Goal: Task Accomplishment & Management: Use online tool/utility

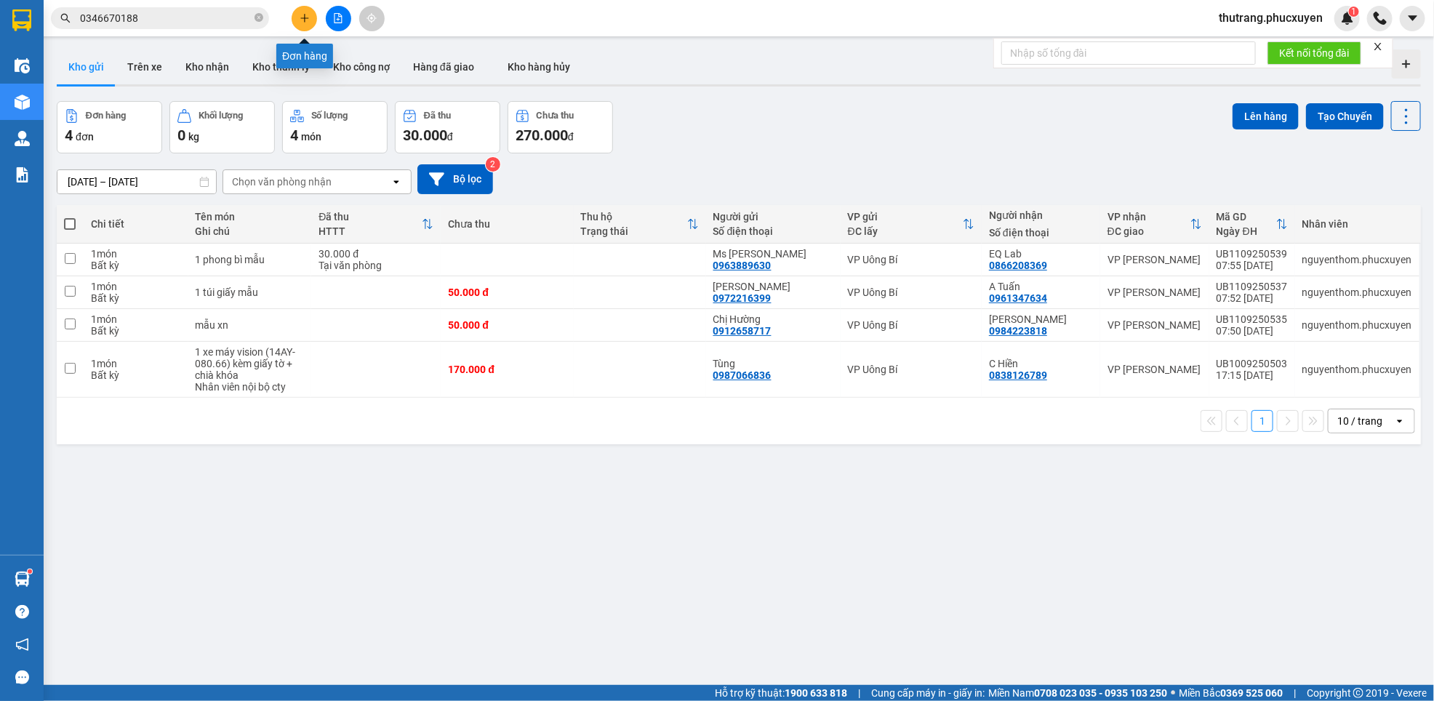
click at [303, 22] on icon "plus" at bounding box center [305, 18] width 10 height 10
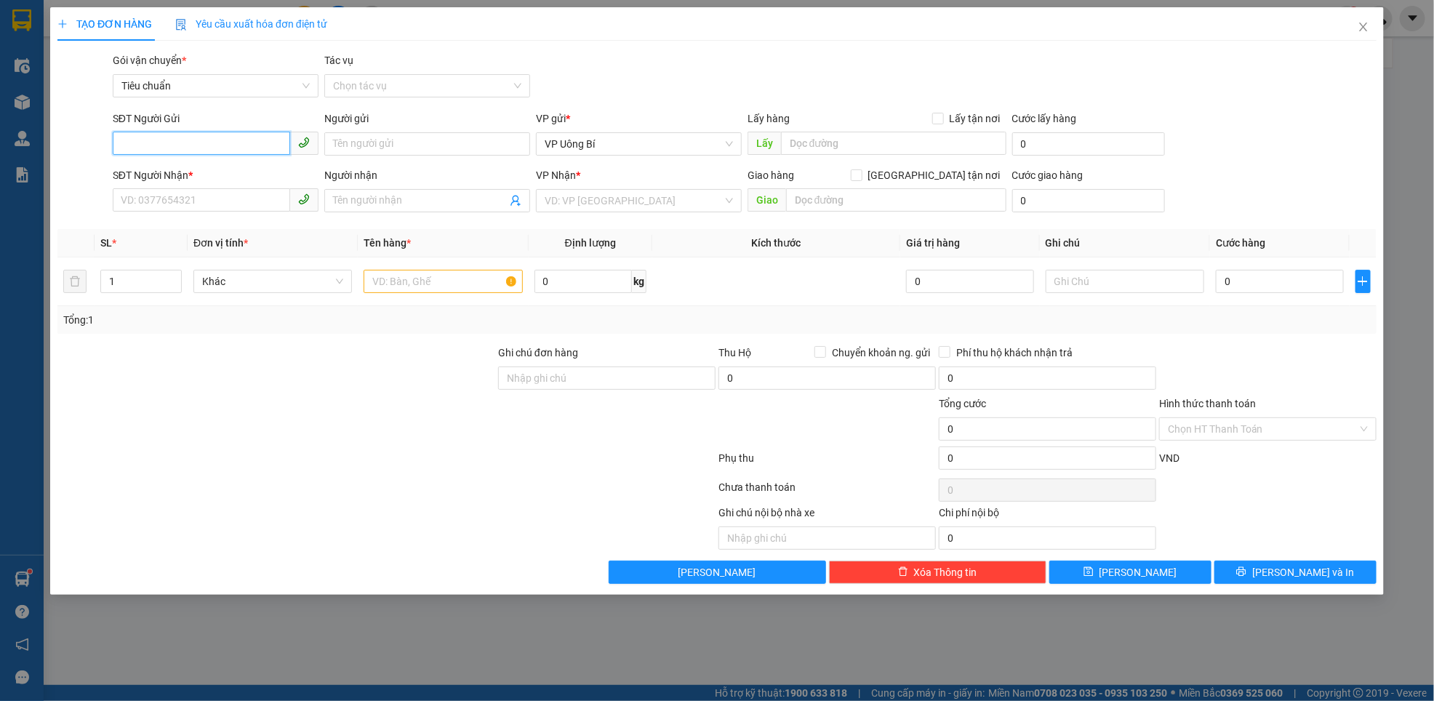
click at [212, 138] on input "SĐT Người Gửi" at bounding box center [201, 143] width 177 height 23
paste input "0862709371"
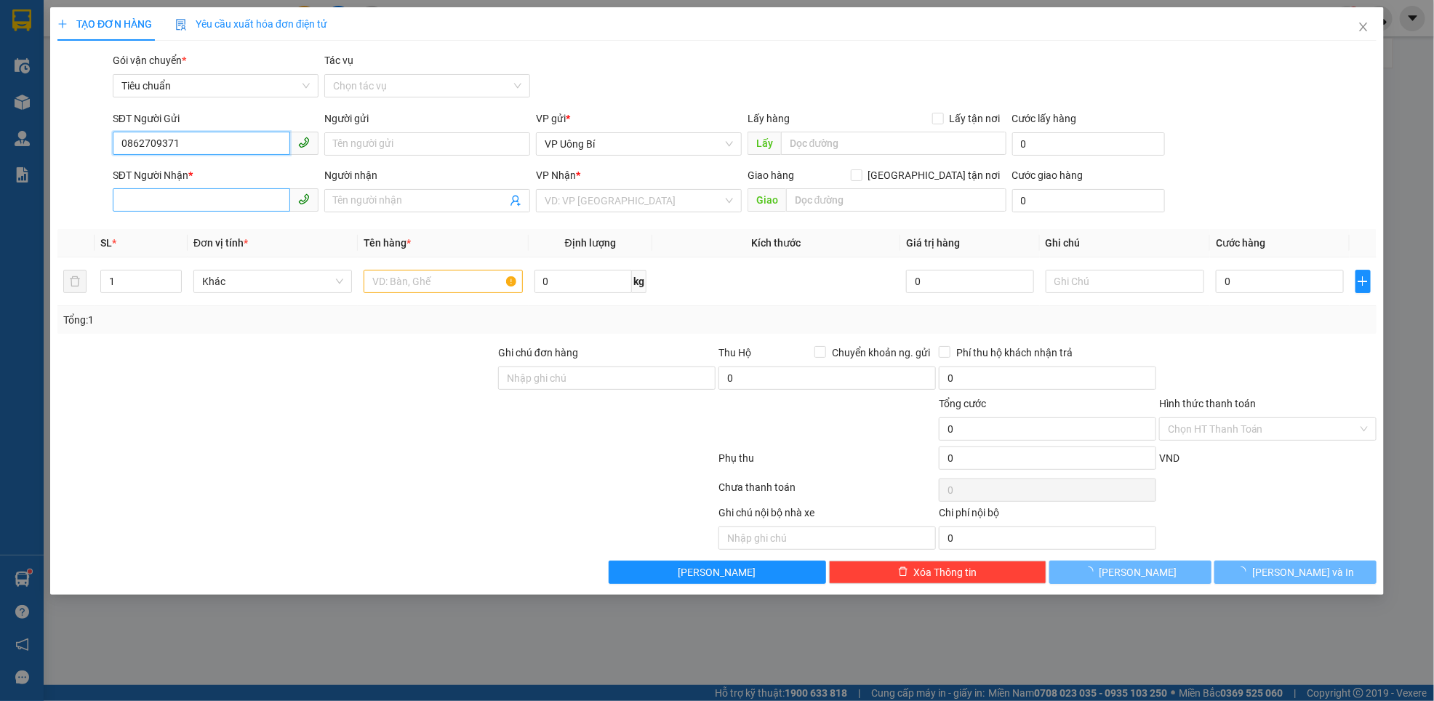
type input "0862709371"
click at [192, 199] on input "SĐT Người Nhận *" at bounding box center [201, 199] width 177 height 23
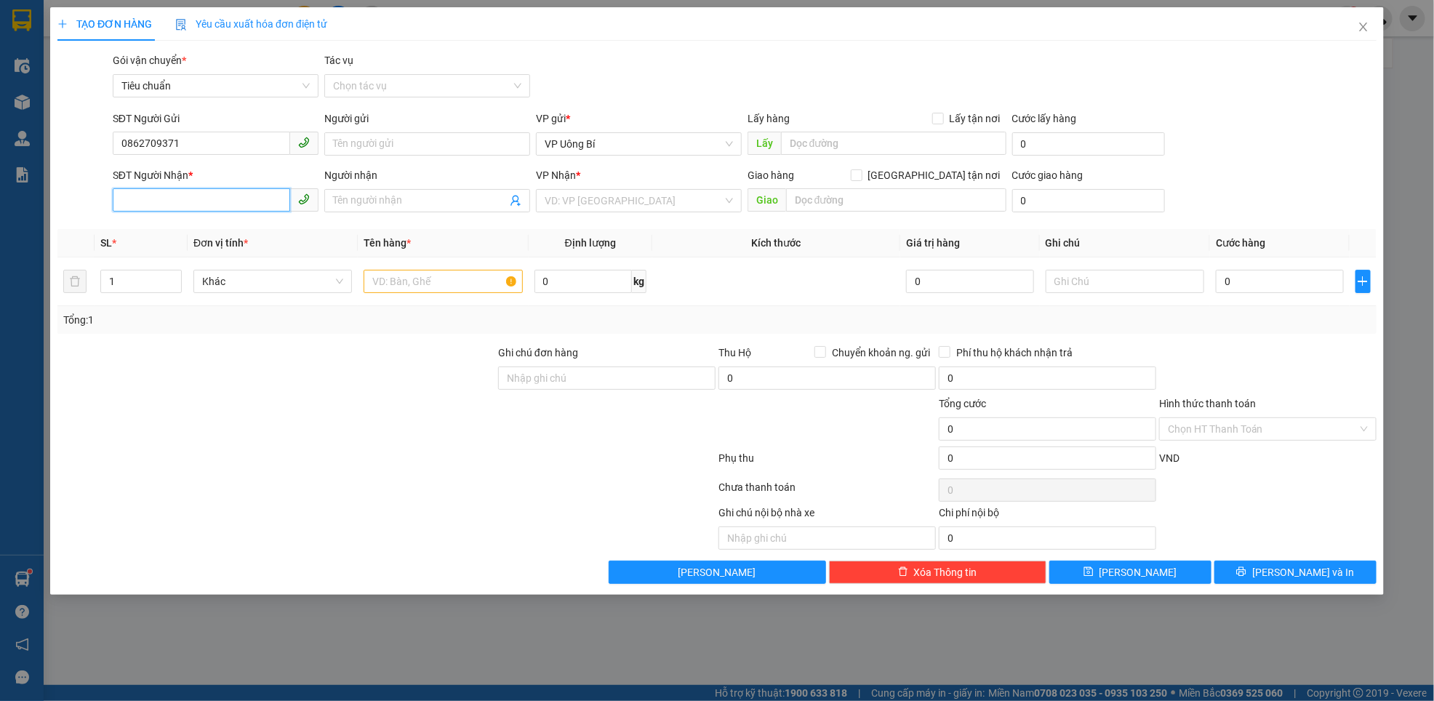
paste input "0862709371"
type input "0862709371"
click at [612, 206] on input "search" at bounding box center [634, 201] width 178 height 22
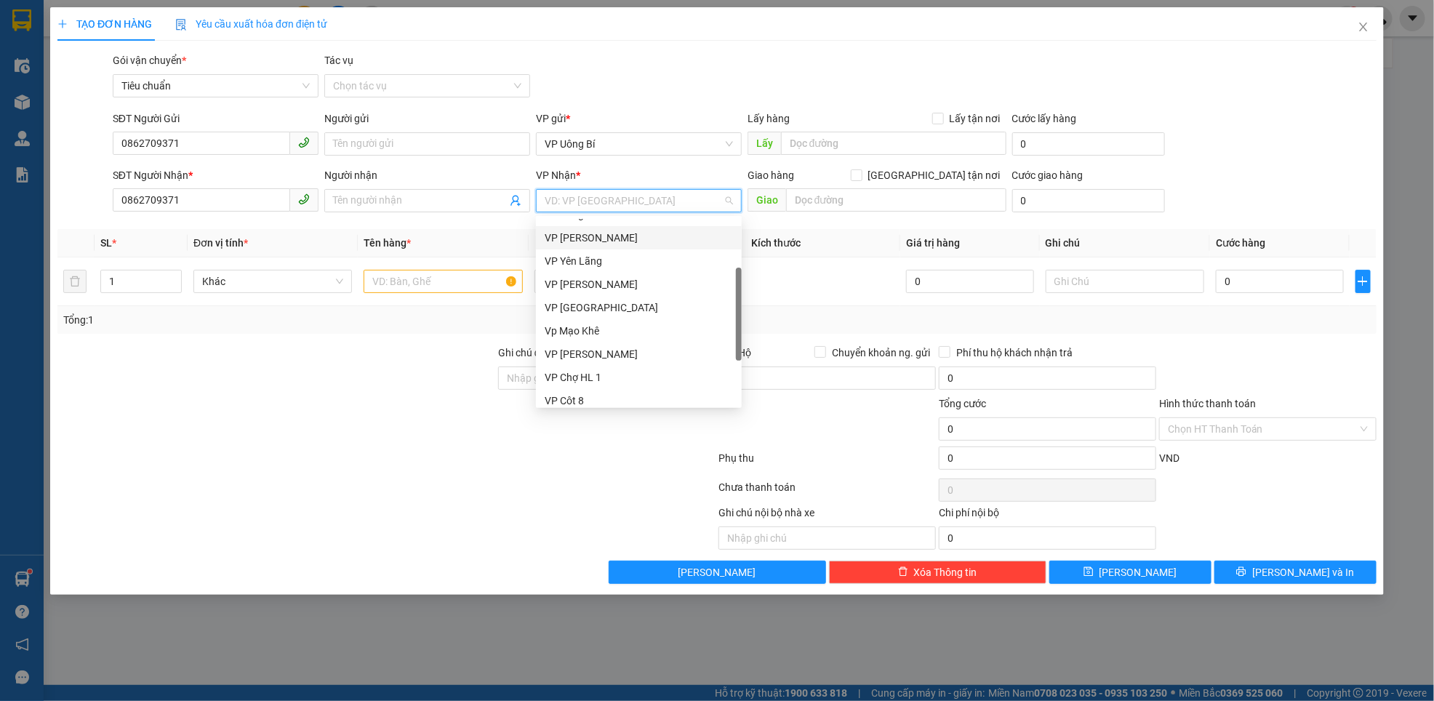
scroll to position [232, 0]
click at [566, 396] on div "VP Dọc đường" at bounding box center [639, 394] width 188 height 16
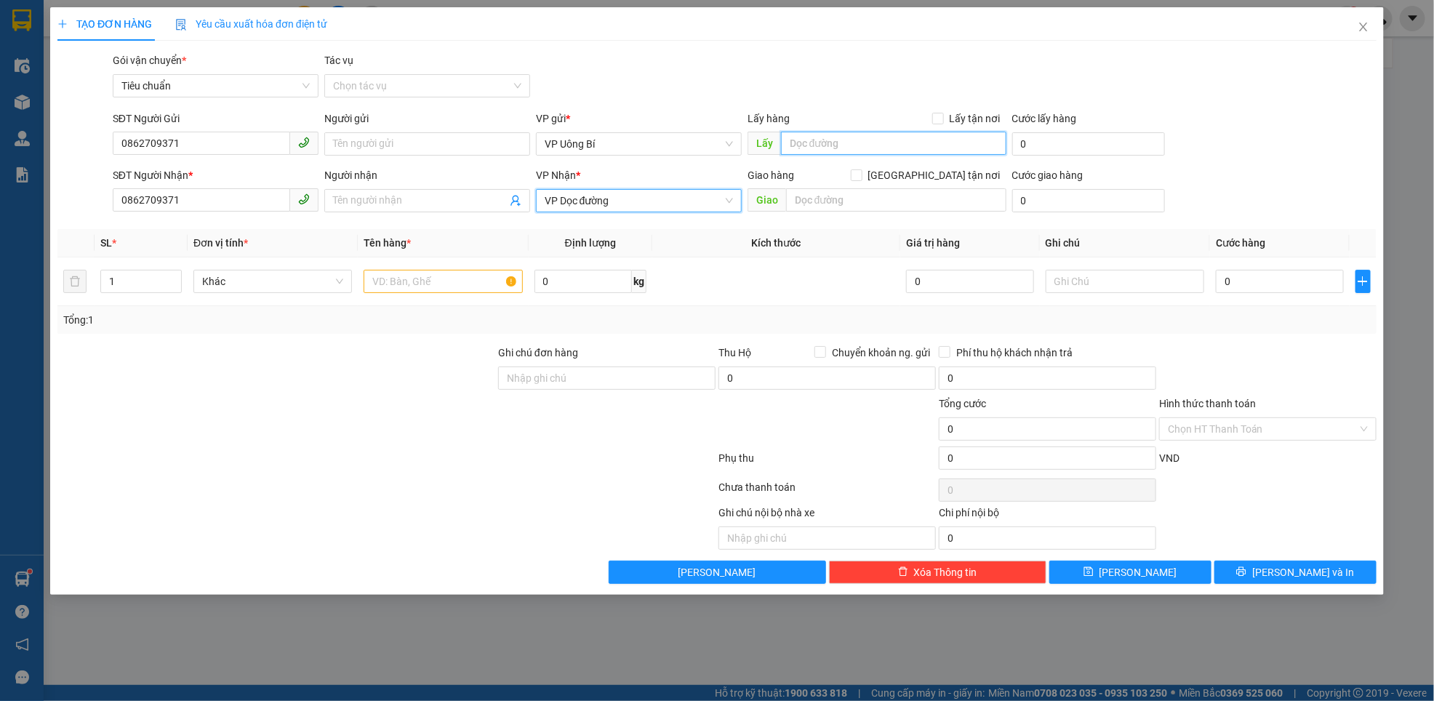
drag, startPoint x: 855, startPoint y: 140, endPoint x: 782, endPoint y: 136, distance: 73.6
click at [832, 138] on input "text" at bounding box center [893, 143] width 225 height 23
type input "cầu bồ sơn"
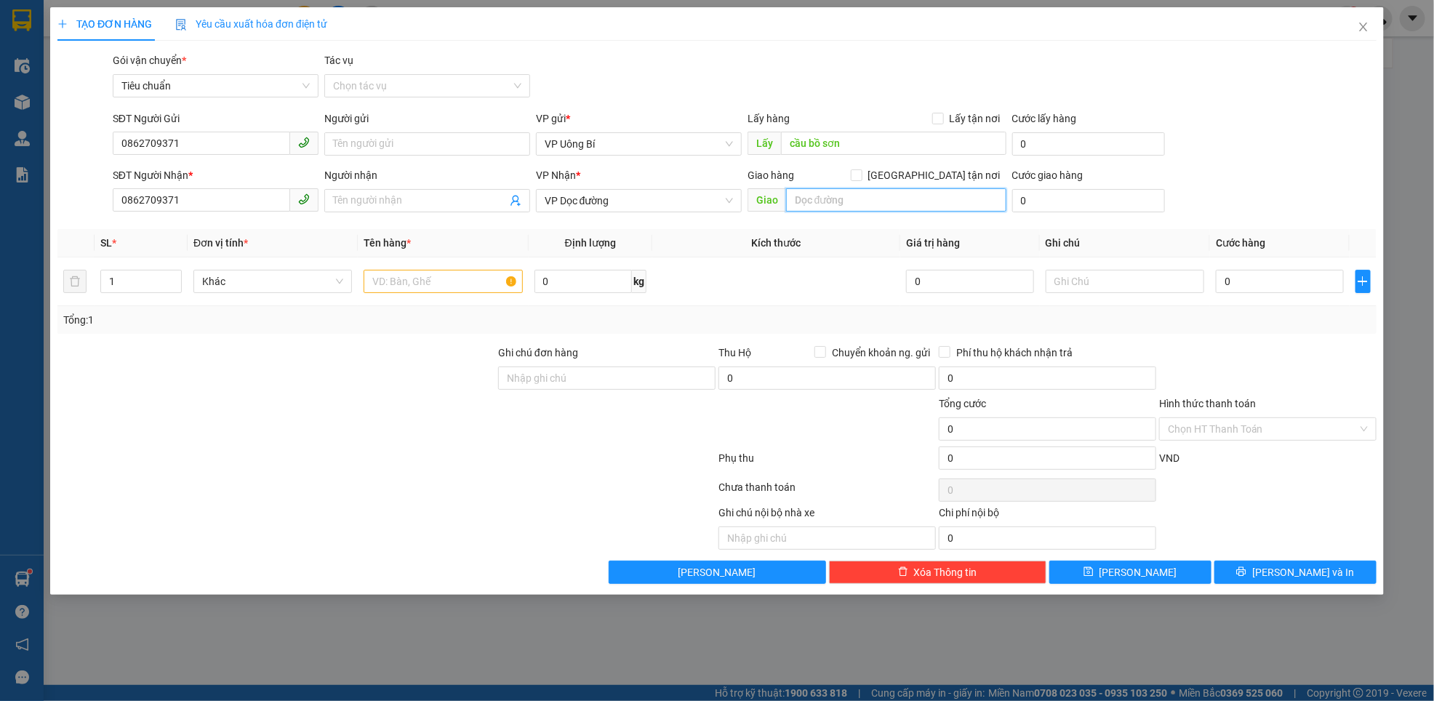
click at [845, 205] on input "text" at bounding box center [896, 199] width 220 height 23
type input "vp lào cai"
drag, startPoint x: 409, startPoint y: 288, endPoint x: 409, endPoint y: 279, distance: 8.7
click at [409, 287] on input "text" at bounding box center [443, 281] width 159 height 23
type input "1 xe máy"
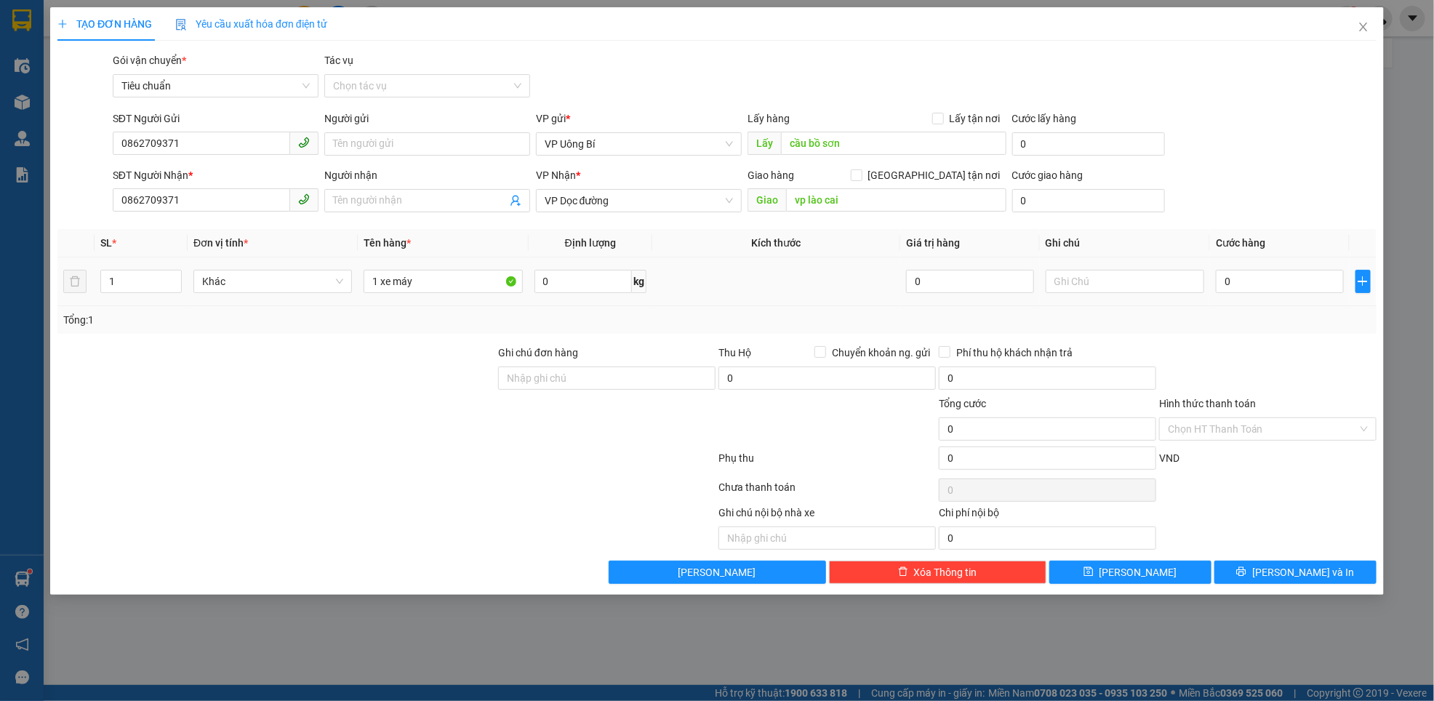
click at [1096, 268] on div at bounding box center [1125, 281] width 159 height 29
click at [1089, 289] on input "text" at bounding box center [1125, 281] width 159 height 23
type input "hàng kèm khách"
click at [1261, 281] on input "0" at bounding box center [1280, 281] width 128 height 23
type input "6"
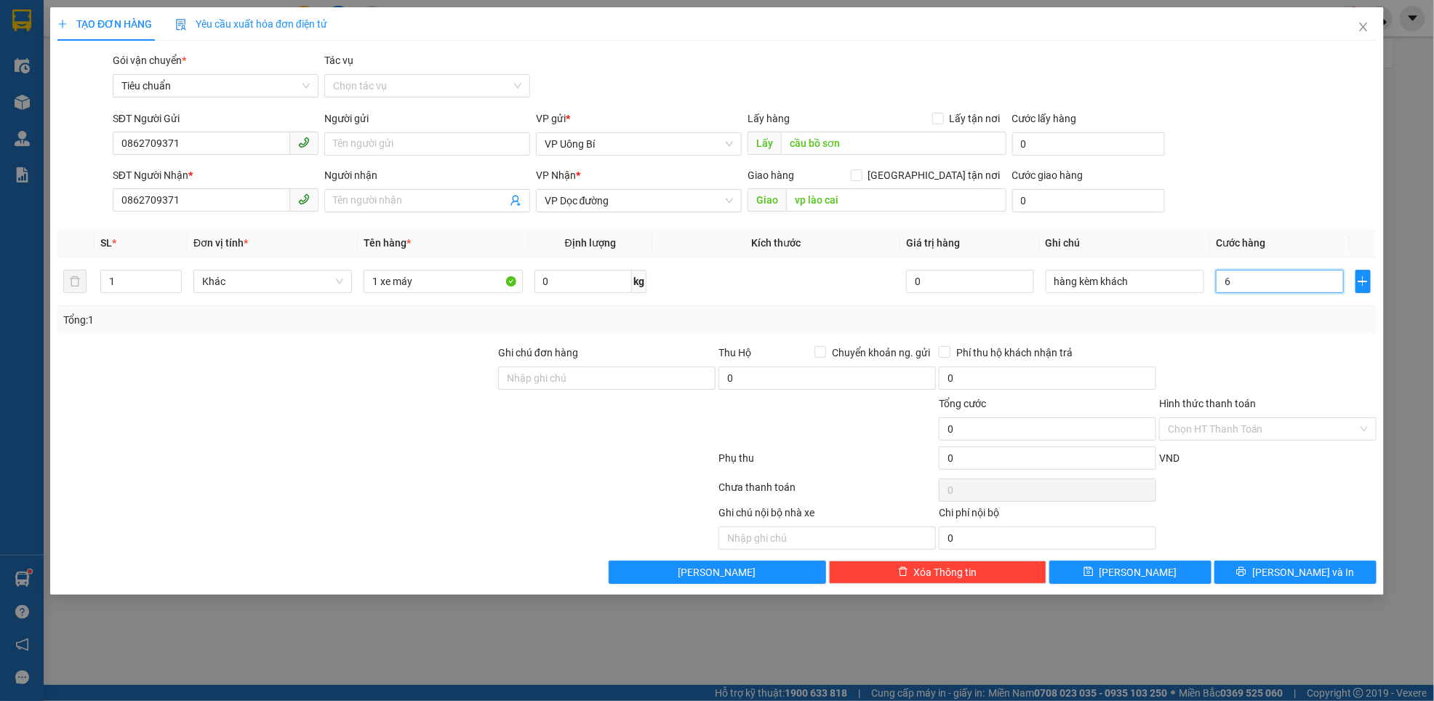
type input "6"
type input "60"
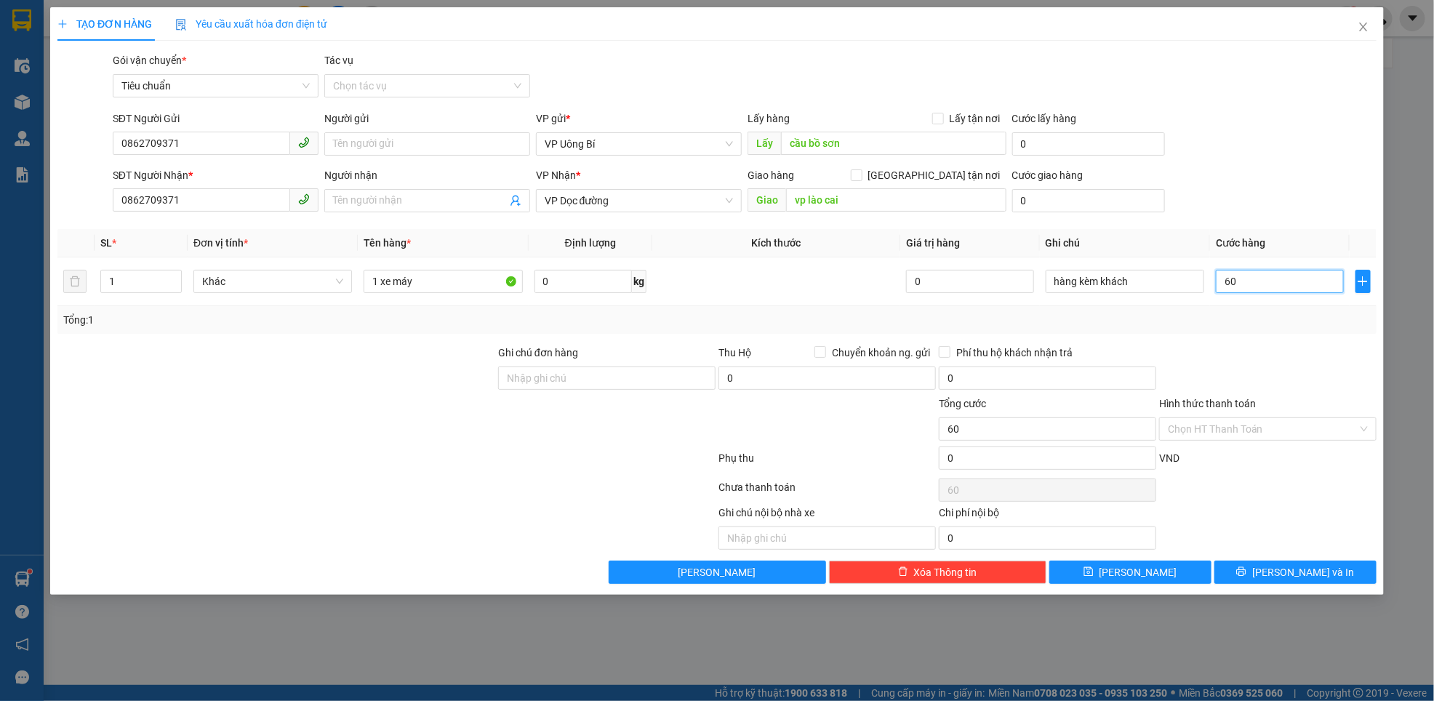
type input "600"
type input "600.000"
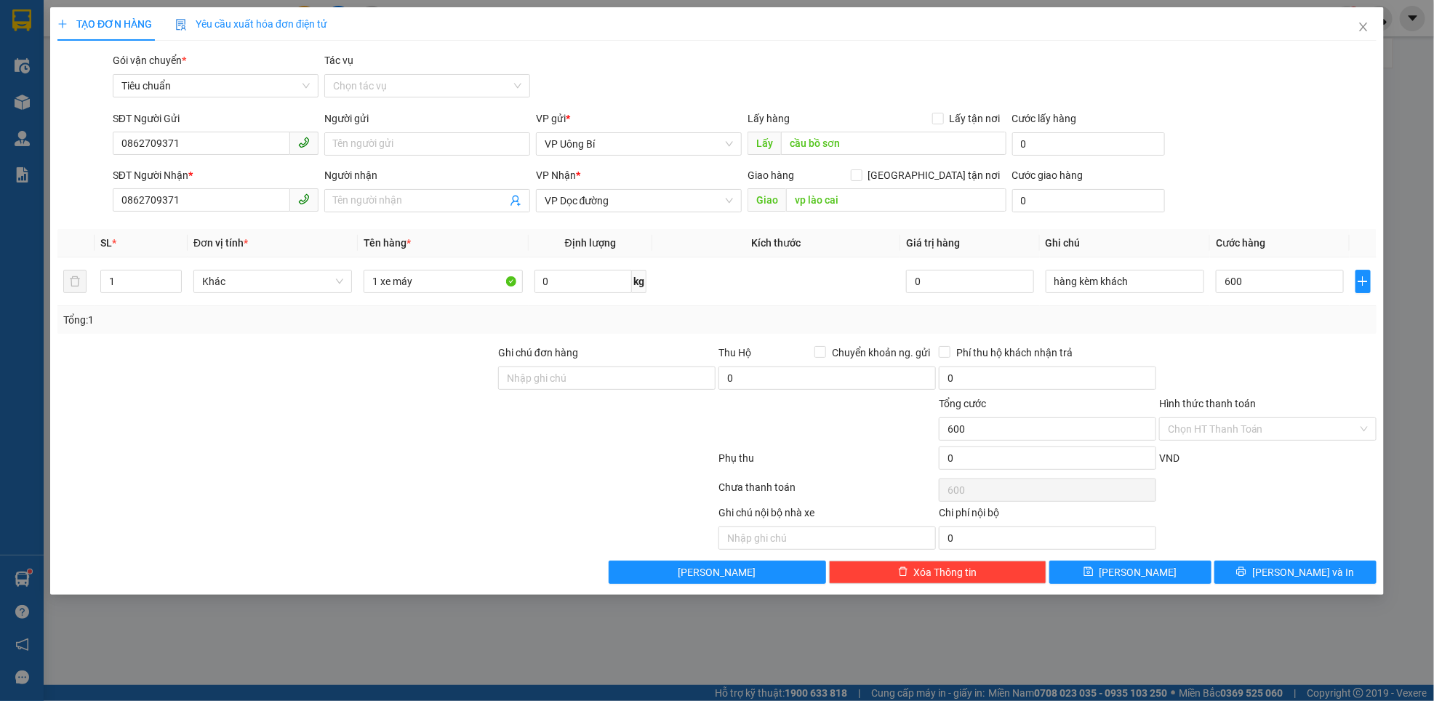
type input "600.000"
click at [1235, 349] on div at bounding box center [1268, 370] width 220 height 51
click at [1156, 578] on button "[PERSON_NAME]" at bounding box center [1130, 572] width 162 height 23
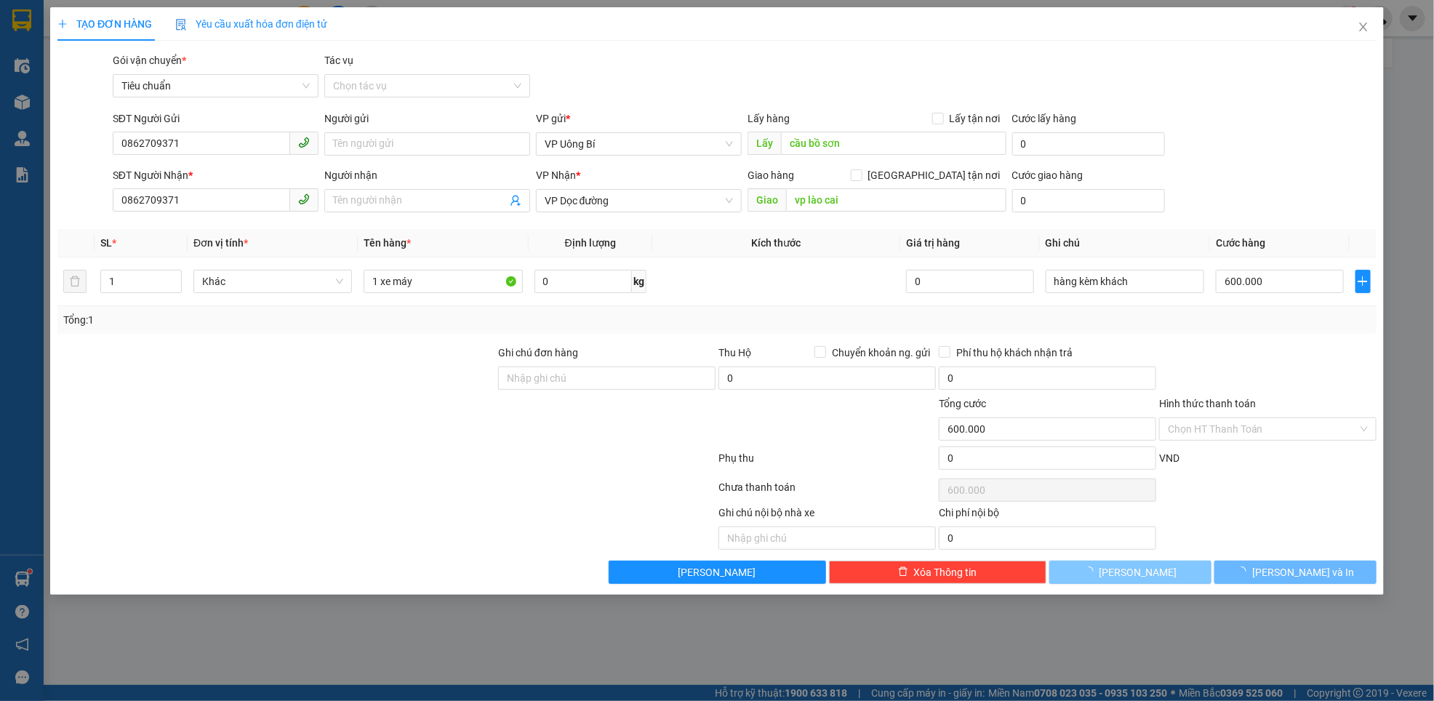
type input "0"
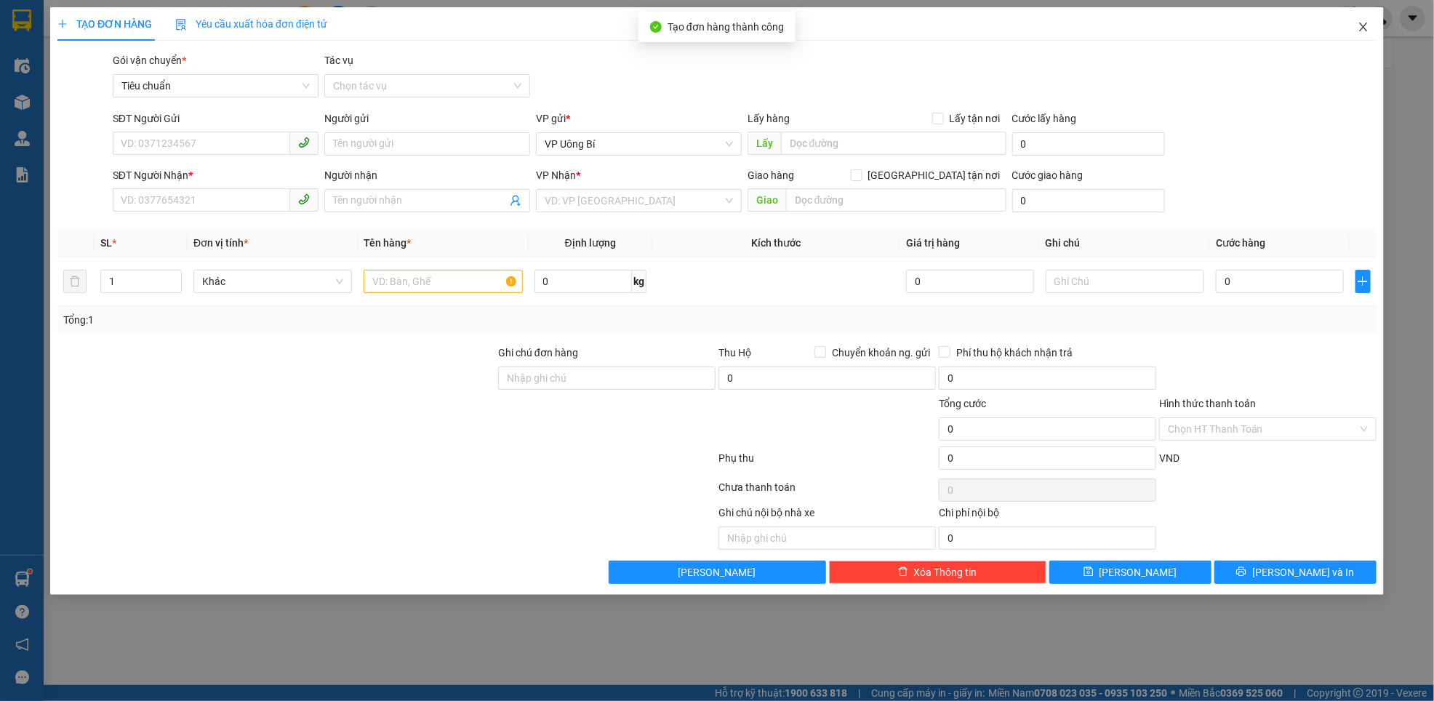
click at [1362, 29] on icon "close" at bounding box center [1363, 27] width 8 height 9
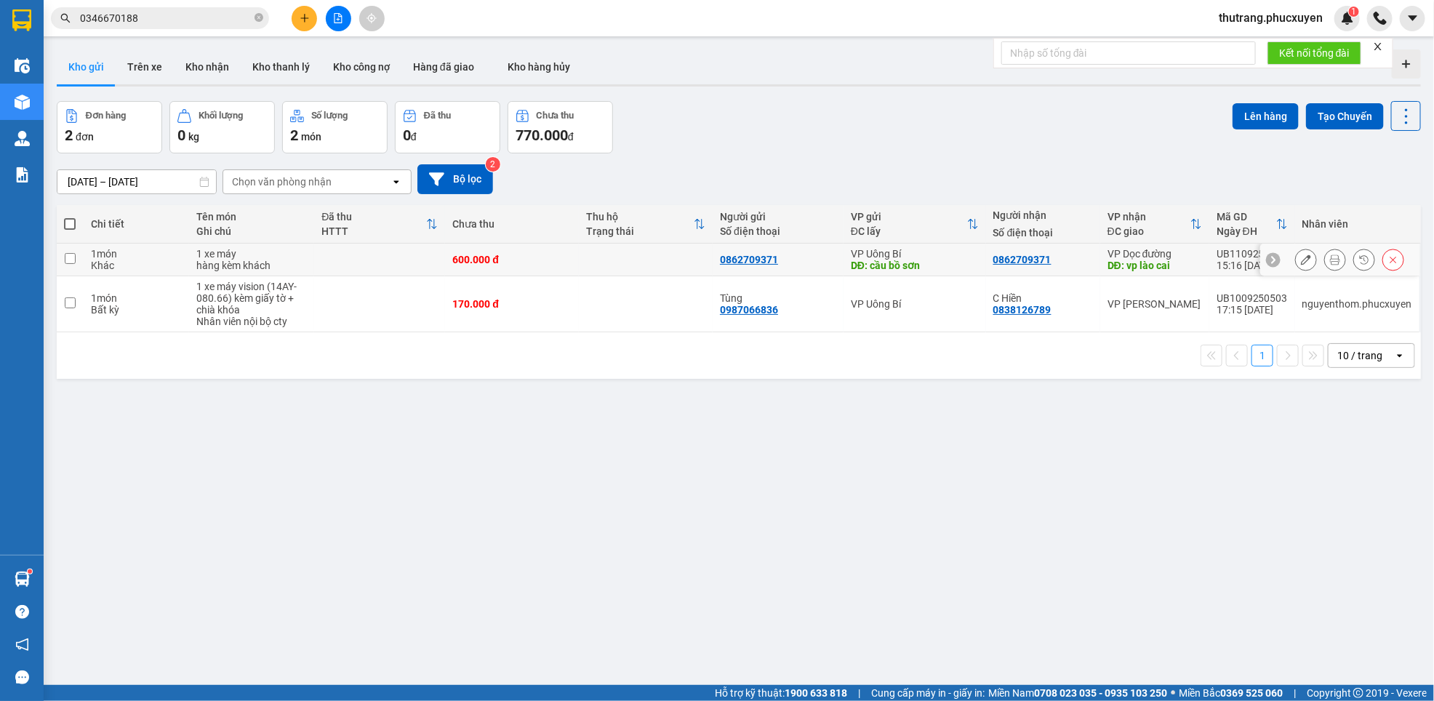
click at [73, 257] on input "checkbox" at bounding box center [70, 258] width 11 height 11
checkbox input "true"
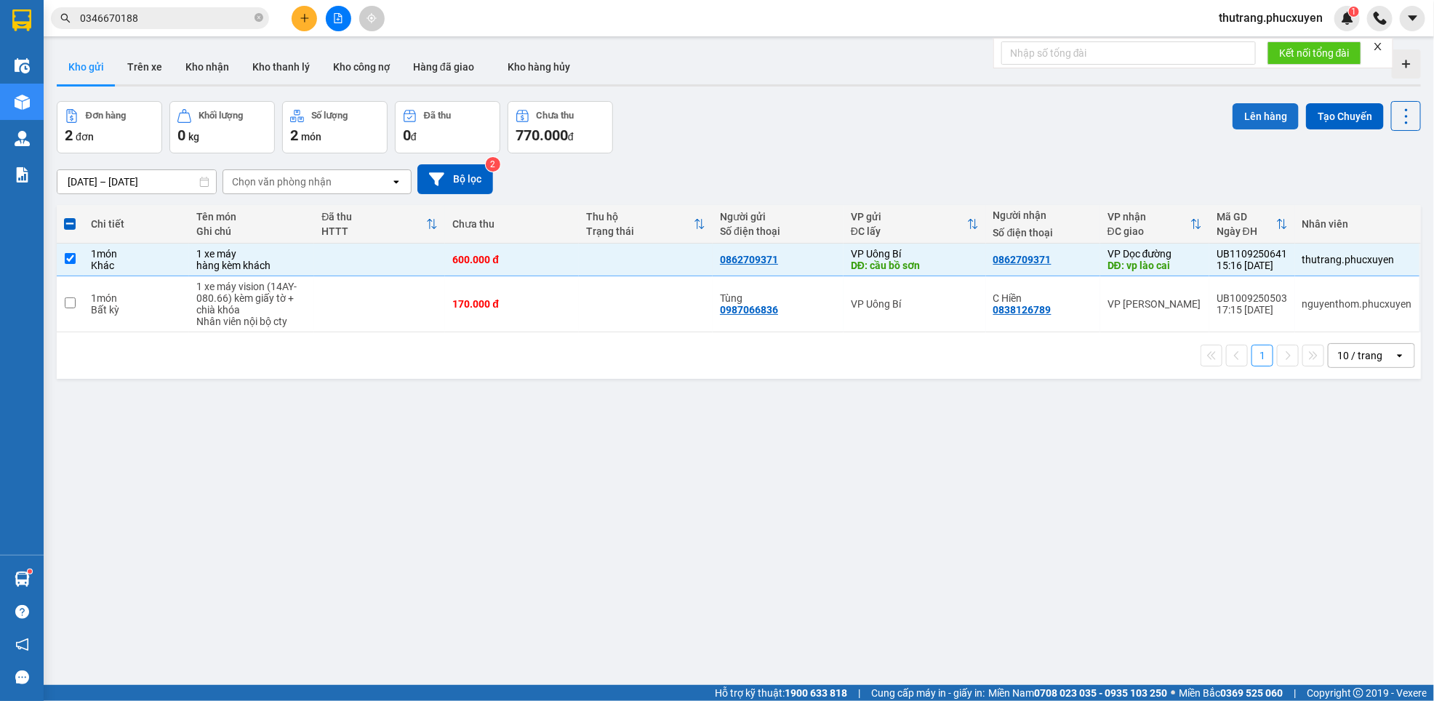
click at [1244, 121] on button "Lên hàng" at bounding box center [1266, 116] width 66 height 26
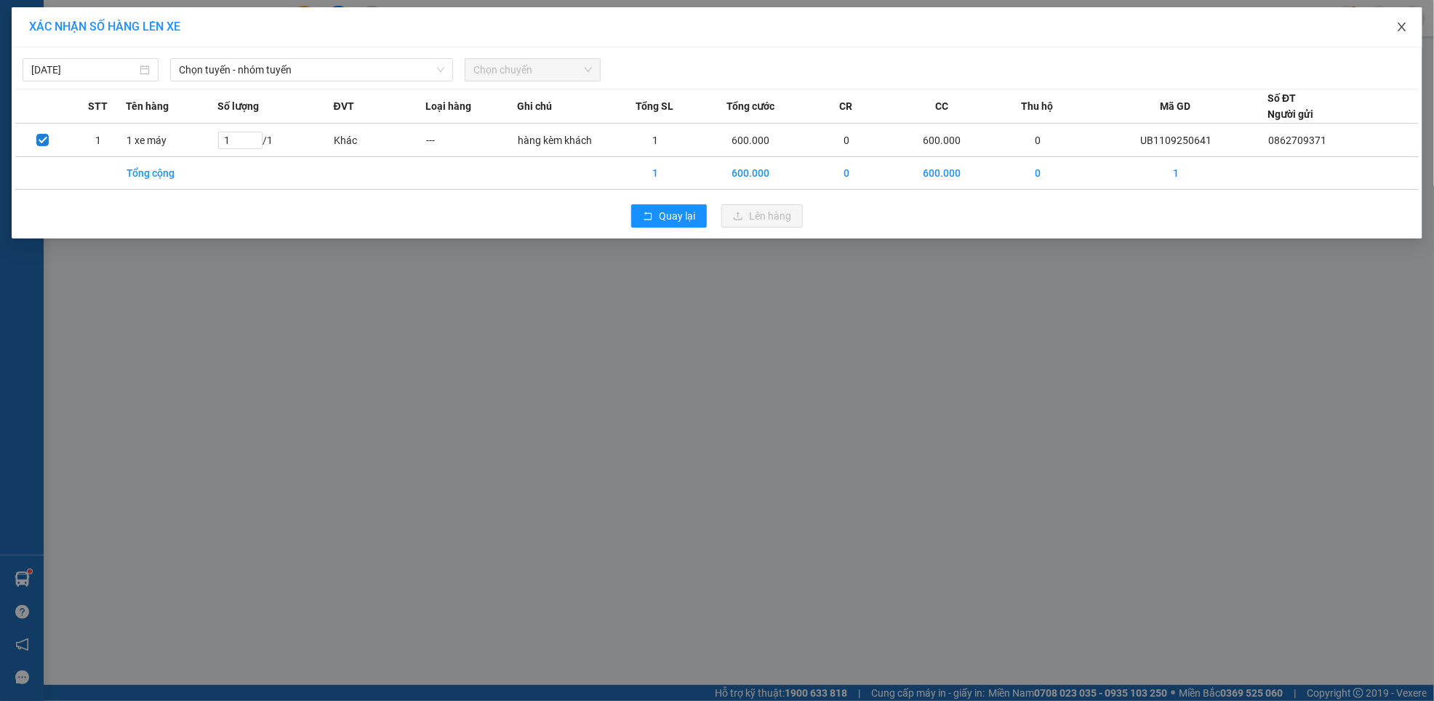
click at [1401, 31] on icon "close" at bounding box center [1402, 27] width 8 height 9
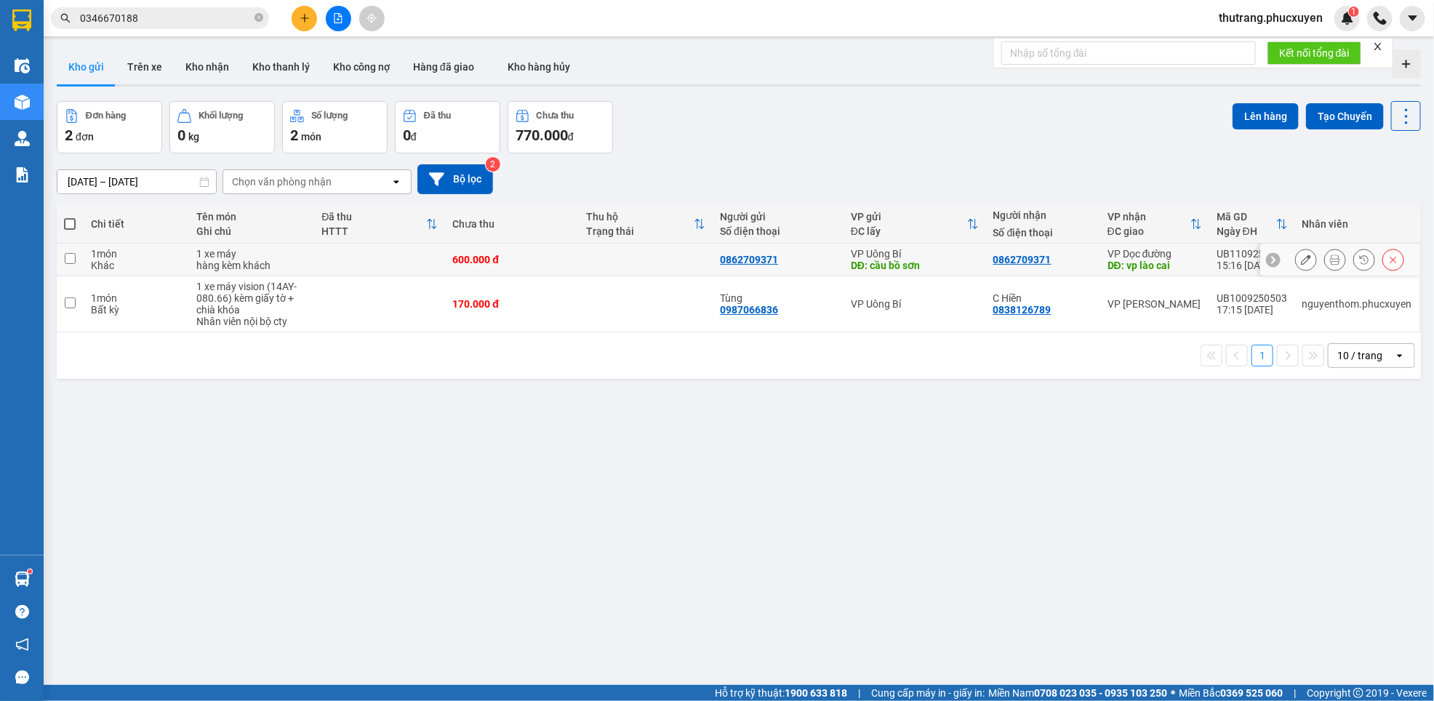
click at [127, 255] on div "1 món" at bounding box center [136, 254] width 91 height 12
checkbox input "true"
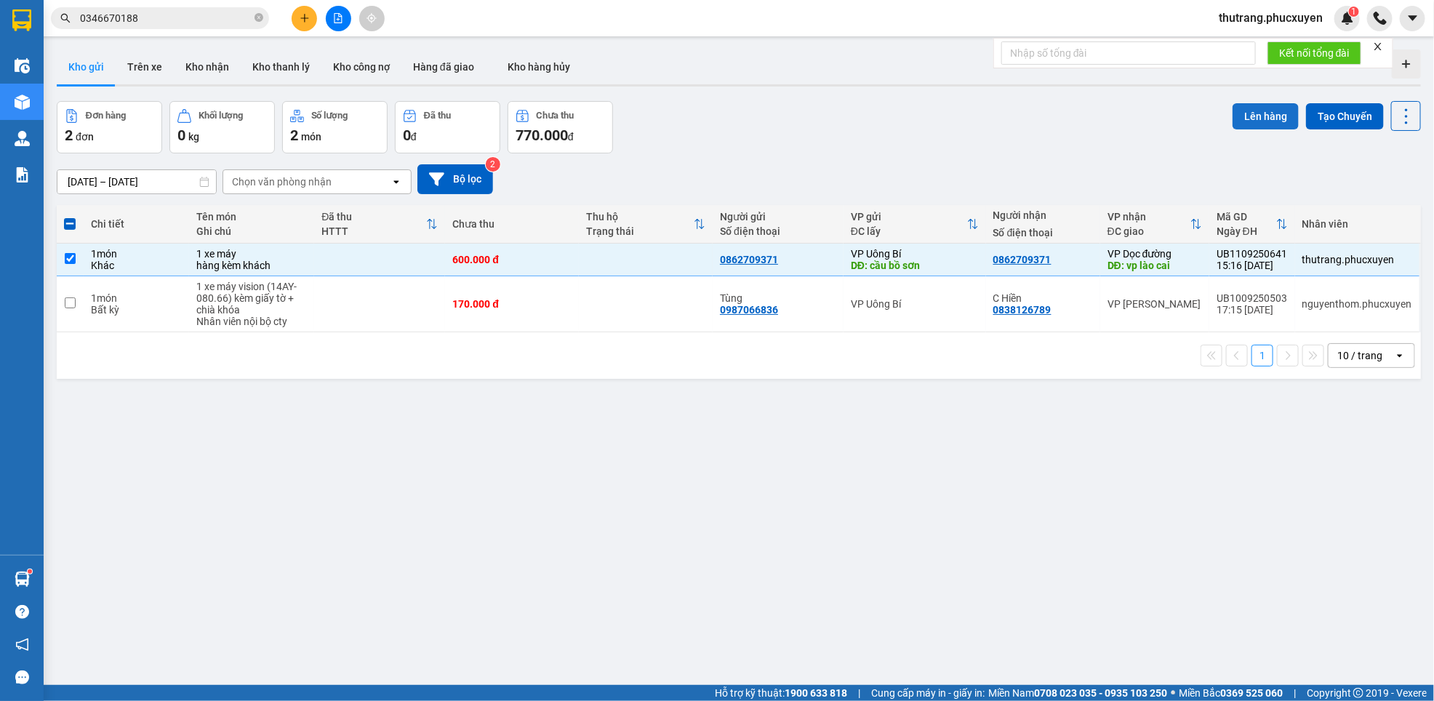
click at [1249, 113] on button "Lên hàng" at bounding box center [1266, 116] width 66 height 26
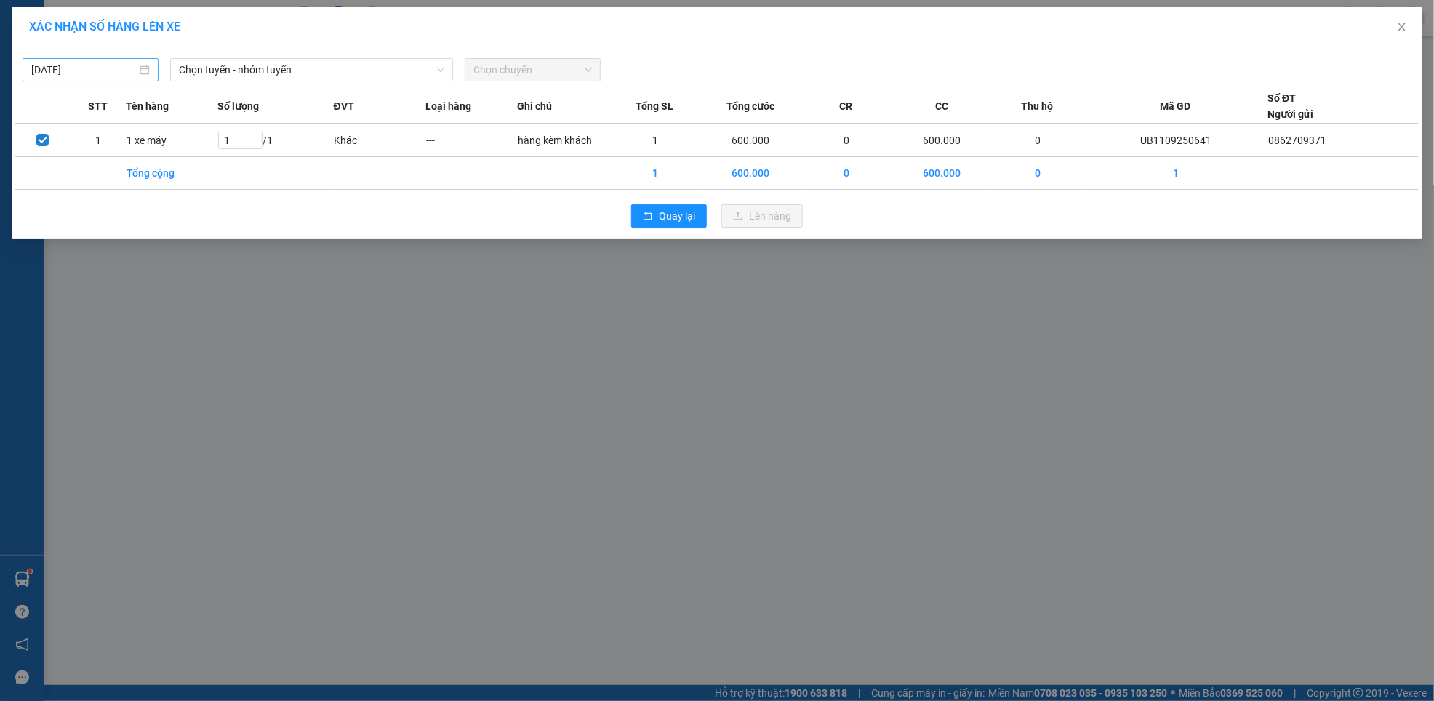
type input "[DATE]"
click at [107, 62] on input "[DATE]" at bounding box center [83, 70] width 105 height 16
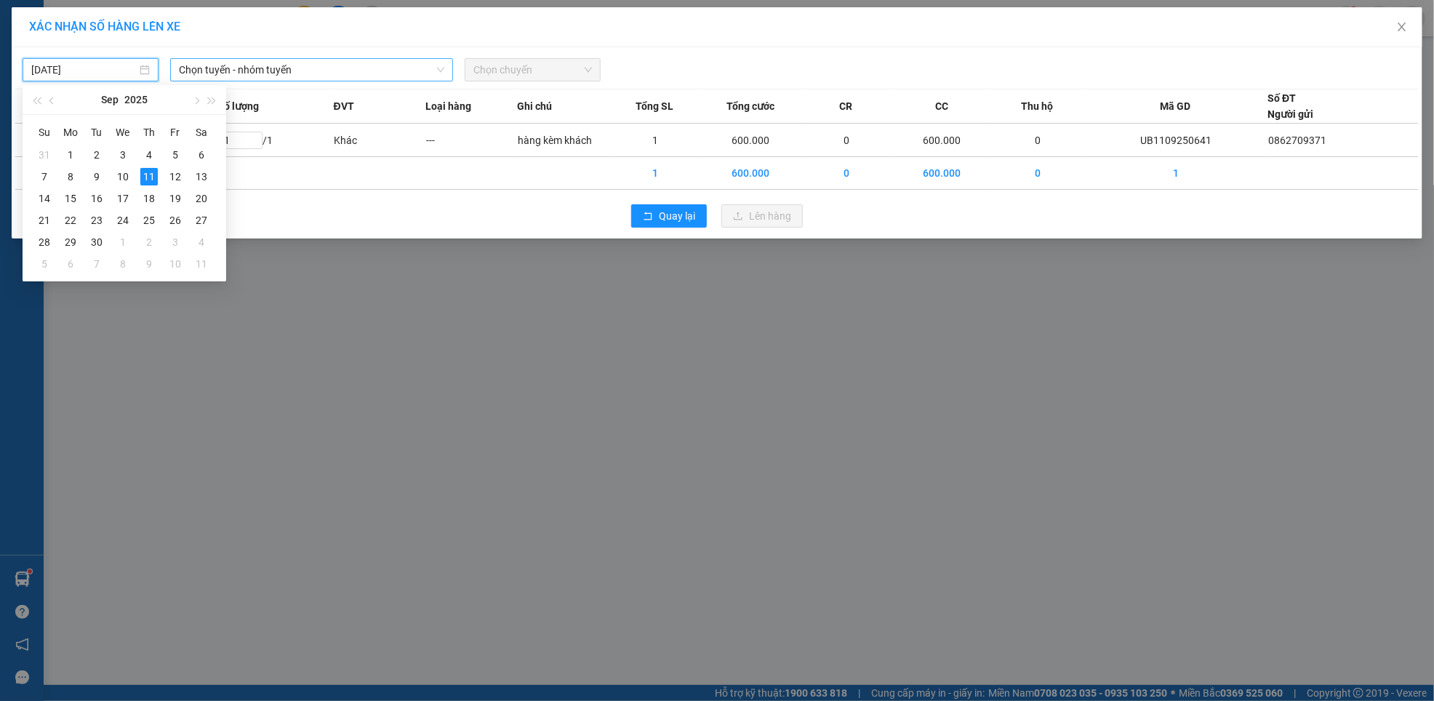
click at [233, 62] on span "Chọn tuyến - nhóm tuyến" at bounding box center [312, 70] width 266 height 22
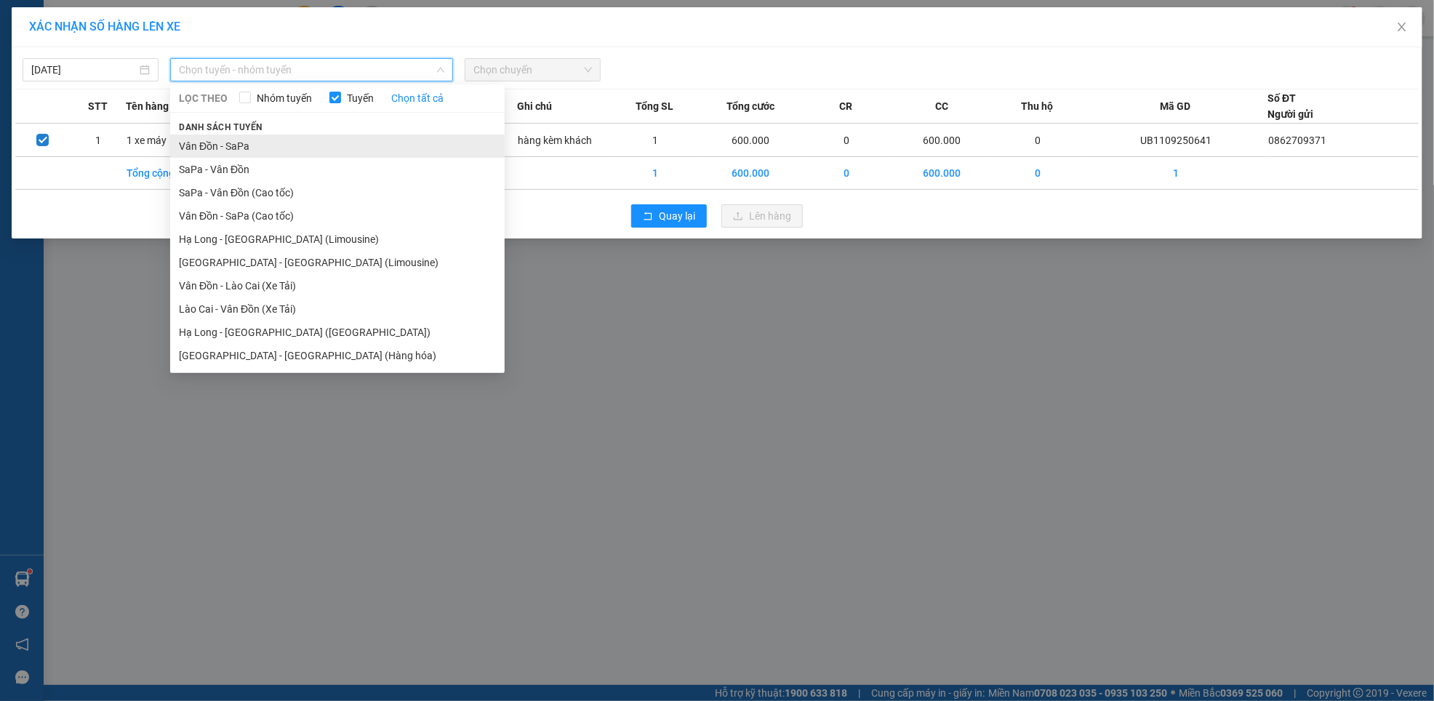
click at [234, 147] on li "Vân Đồn - SaPa" at bounding box center [337, 146] width 335 height 23
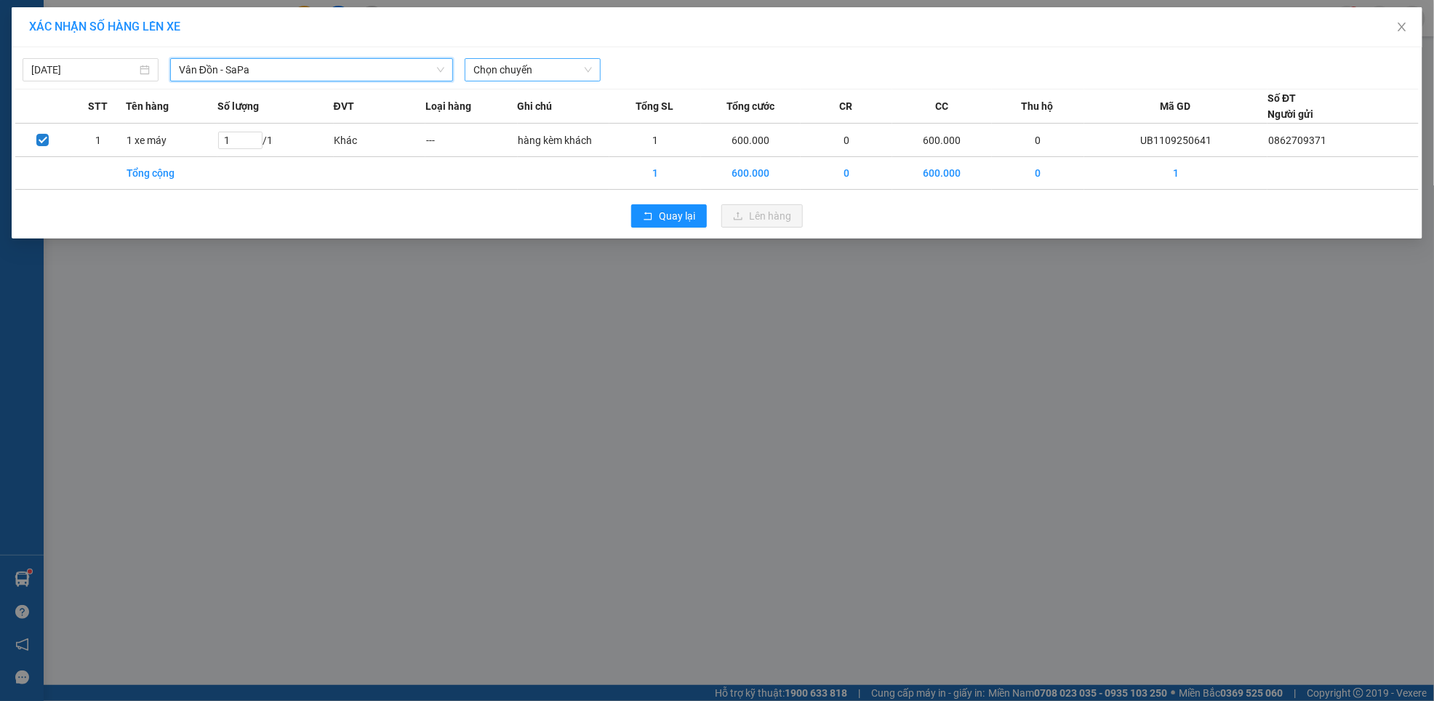
click at [519, 66] on span "Chọn chuyến" at bounding box center [532, 70] width 119 height 22
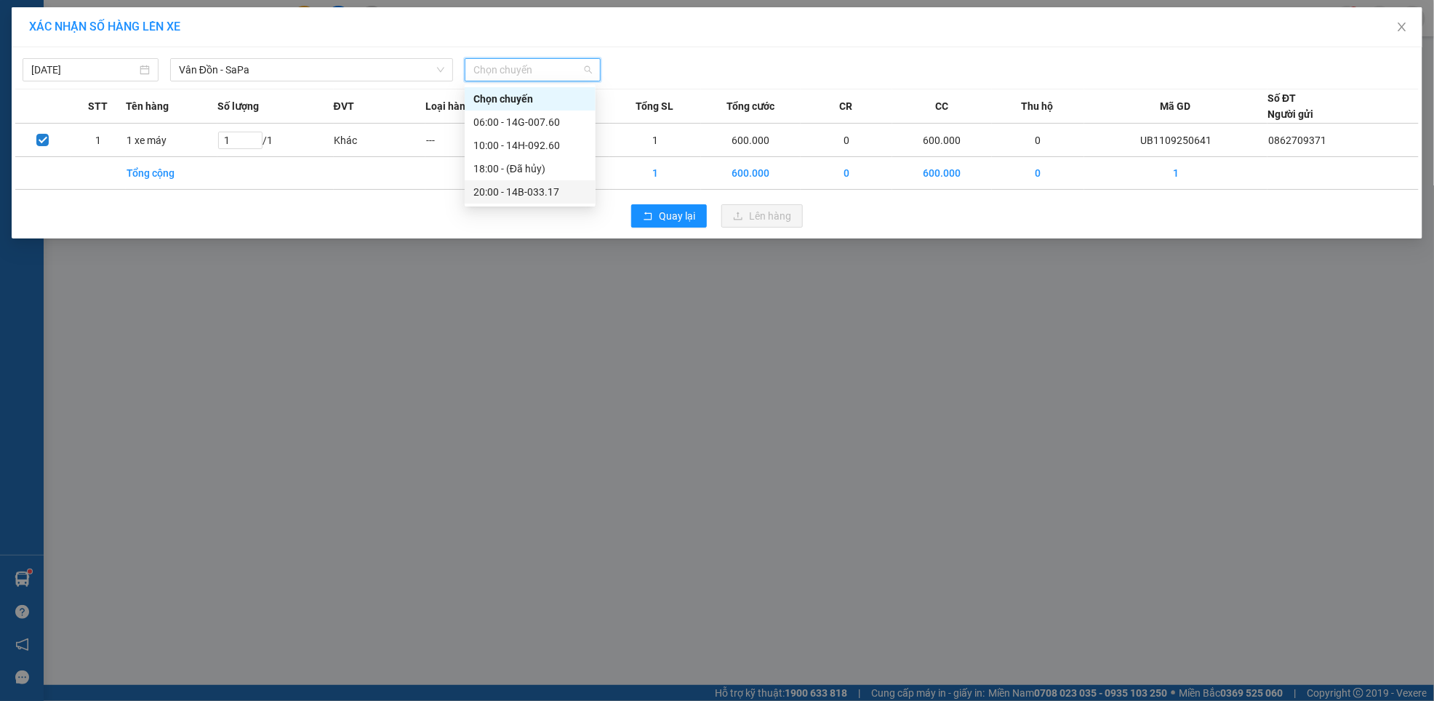
click at [509, 193] on div "20:00 - 14B-033.17" at bounding box center [529, 192] width 113 height 16
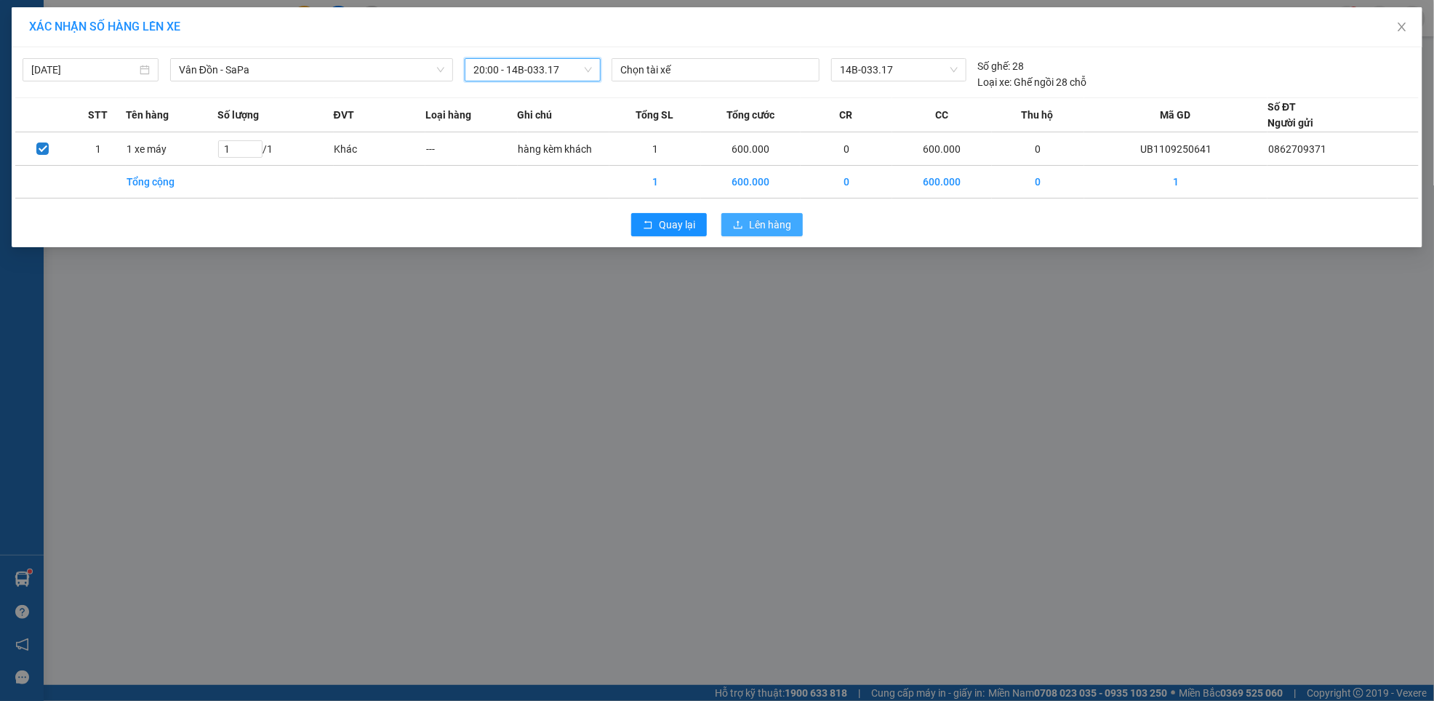
click at [777, 225] on span "Lên hàng" at bounding box center [770, 225] width 42 height 16
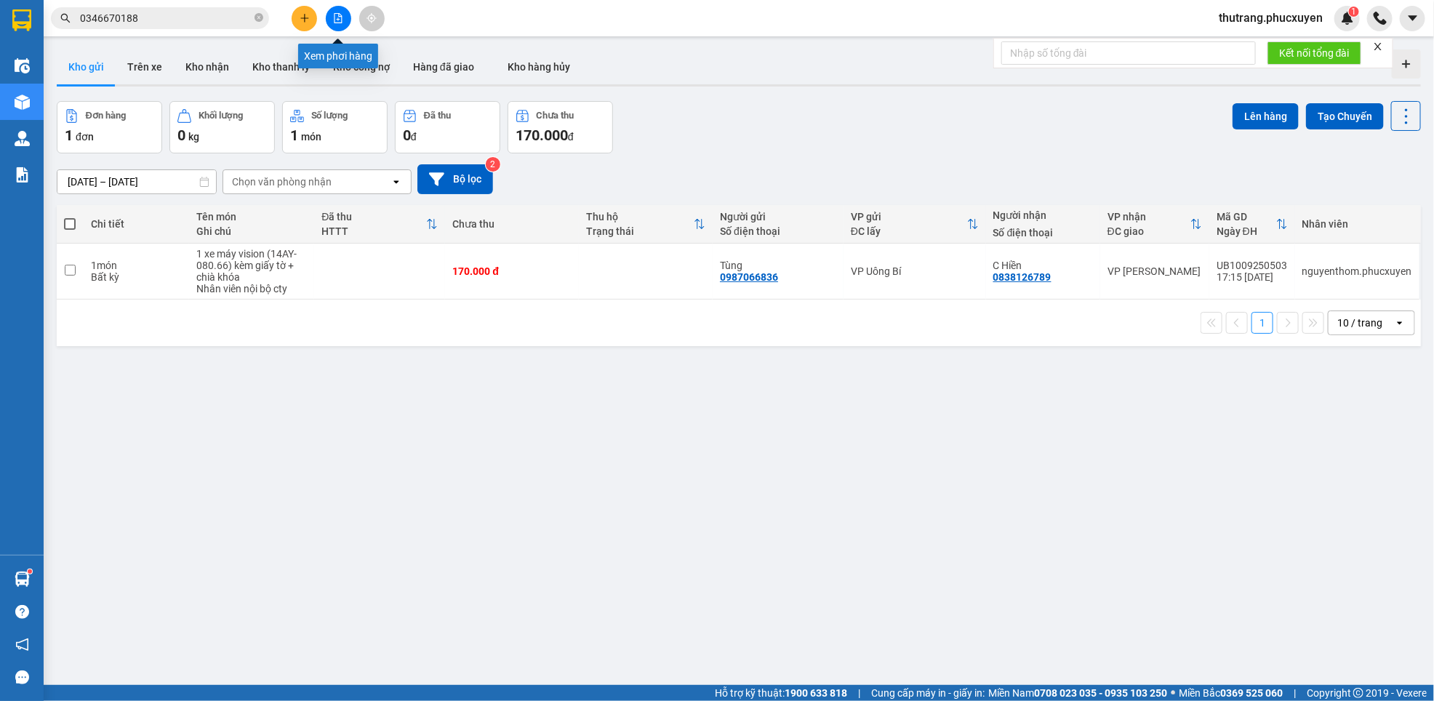
click at [338, 17] on icon "file-add" at bounding box center [338, 18] width 10 height 10
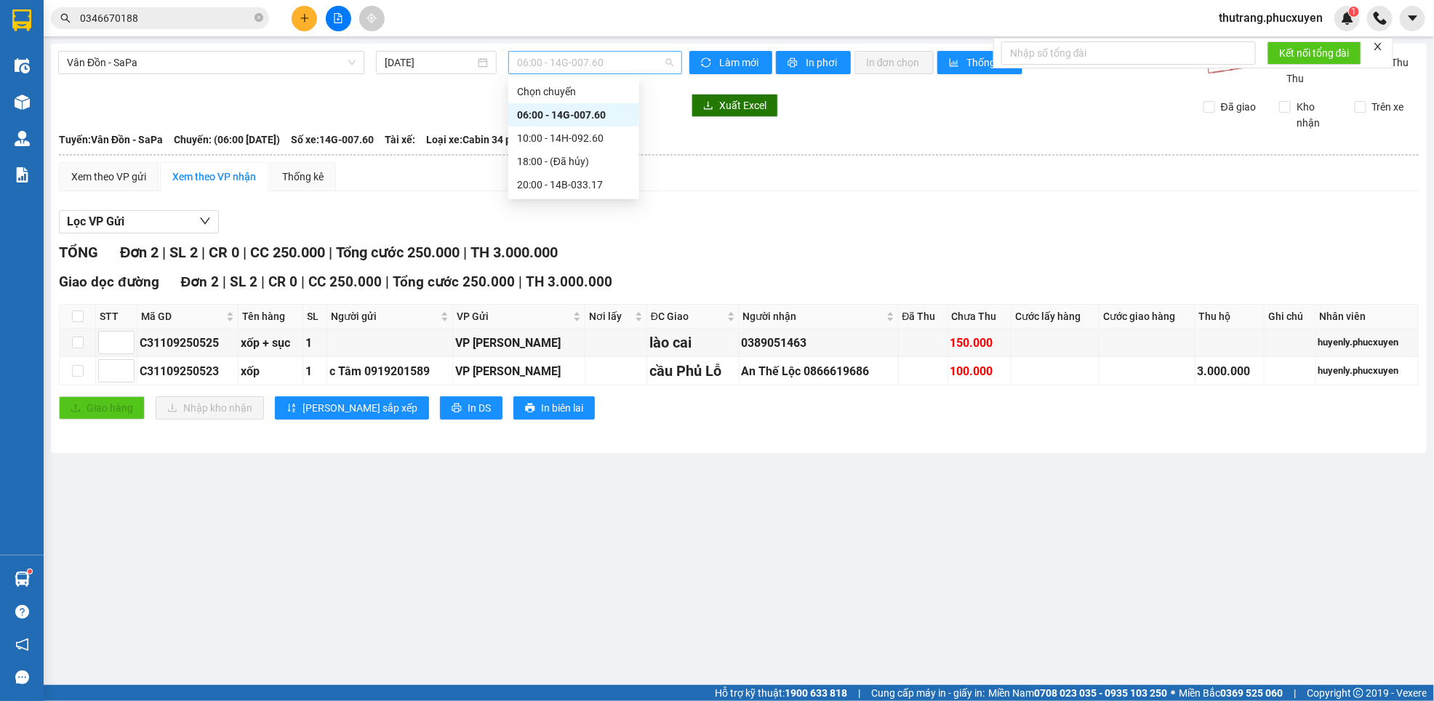
click at [629, 62] on span "06:00 - 14G-007.60" at bounding box center [595, 63] width 156 height 22
click at [548, 180] on div "20:00 - 14B-033.17" at bounding box center [573, 185] width 113 height 16
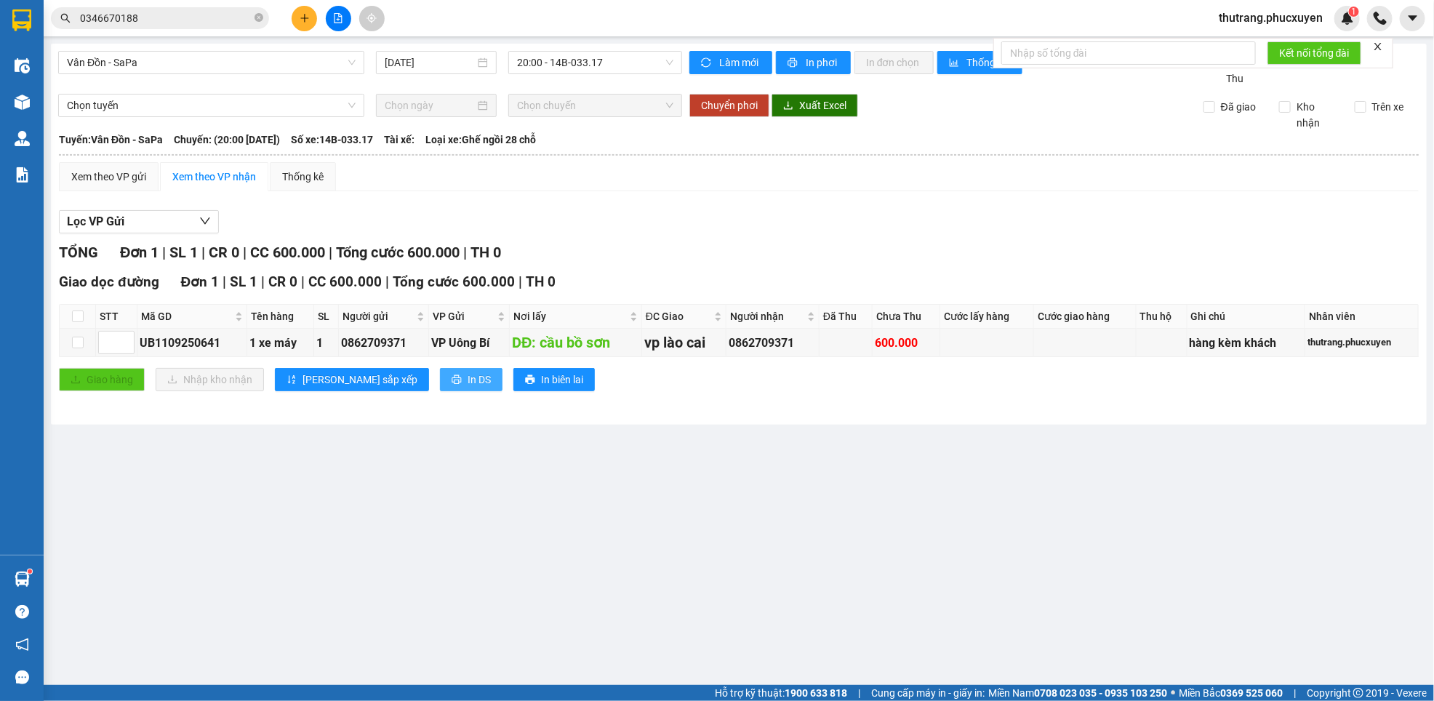
drag, startPoint x: 650, startPoint y: 492, endPoint x: 426, endPoint y: 382, distance: 249.5
click at [638, 487] on main "Vân Đồn - SaPa [DATE] 20:00 - 14B-033.17 Làm mới In phơi In đơn chọn Thống kê L…" at bounding box center [717, 342] width 1434 height 685
